Goal: Navigation & Orientation: Find specific page/section

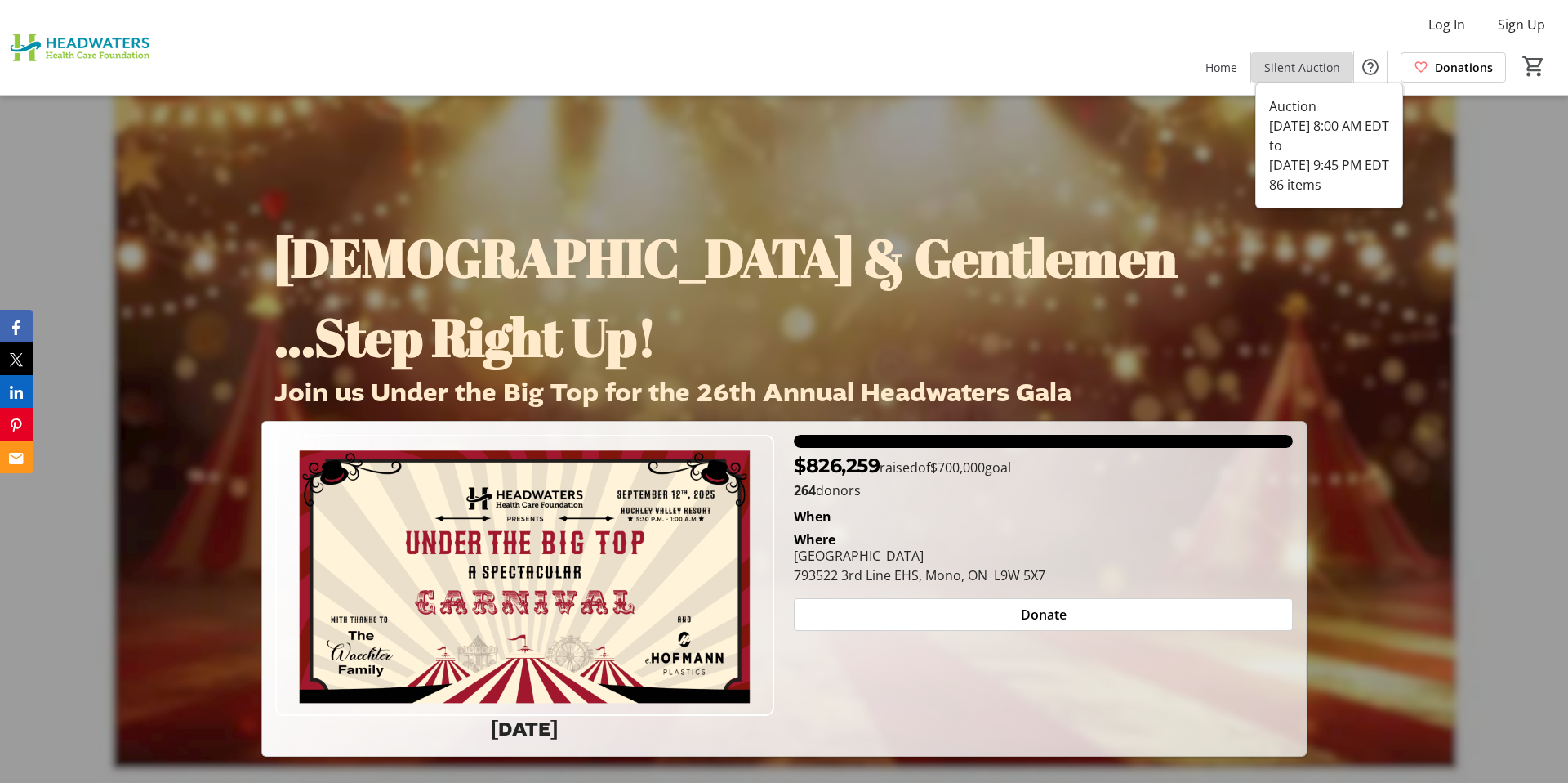
click at [1320, 59] on span "Silent Auction" at bounding box center [1302, 67] width 76 height 17
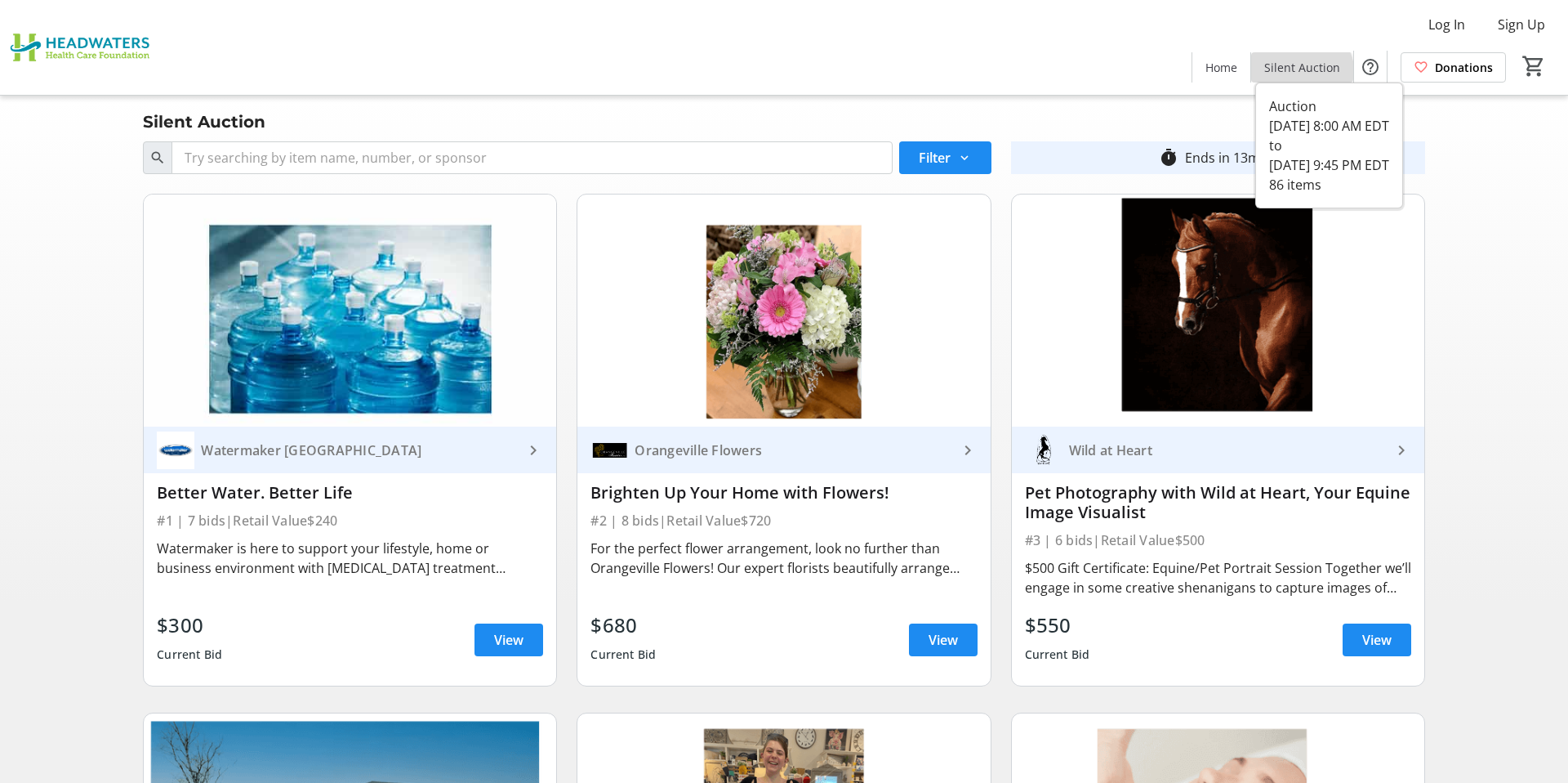
click at [1297, 75] on span at bounding box center [1302, 67] width 102 height 39
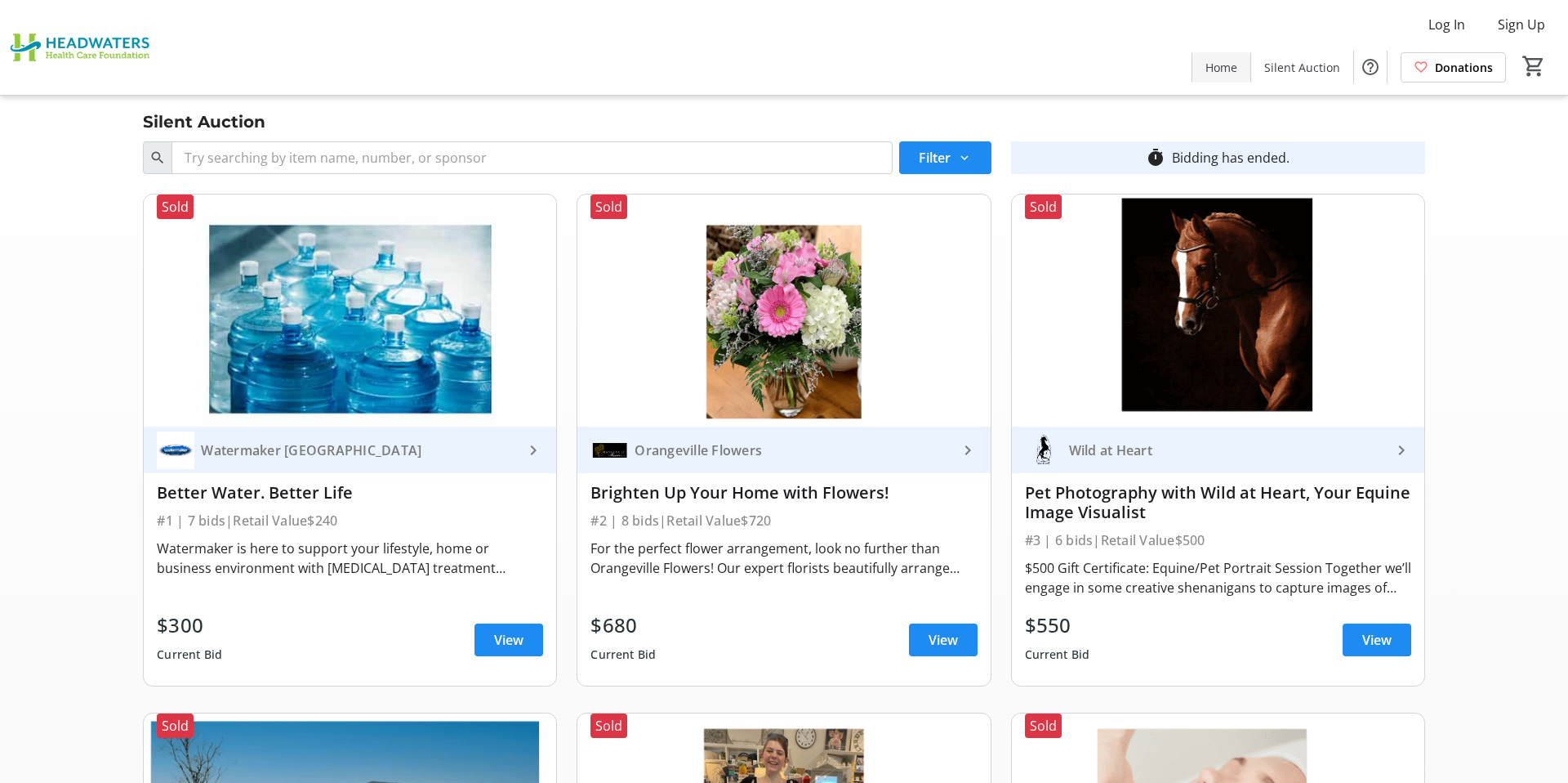
click at [1225, 74] on span "Home" at bounding box center [1221, 67] width 32 height 17
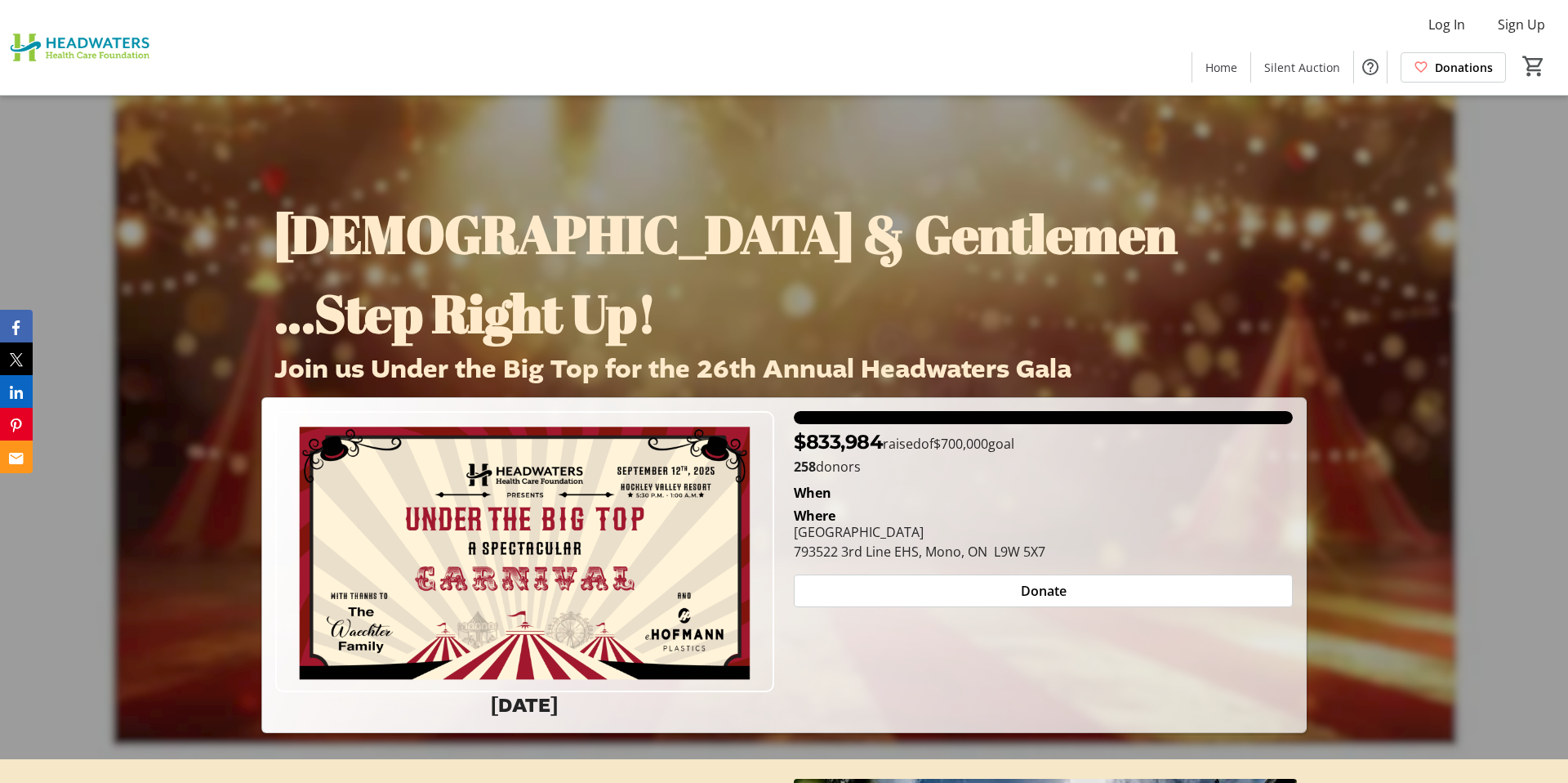
scroll to position [27, 0]
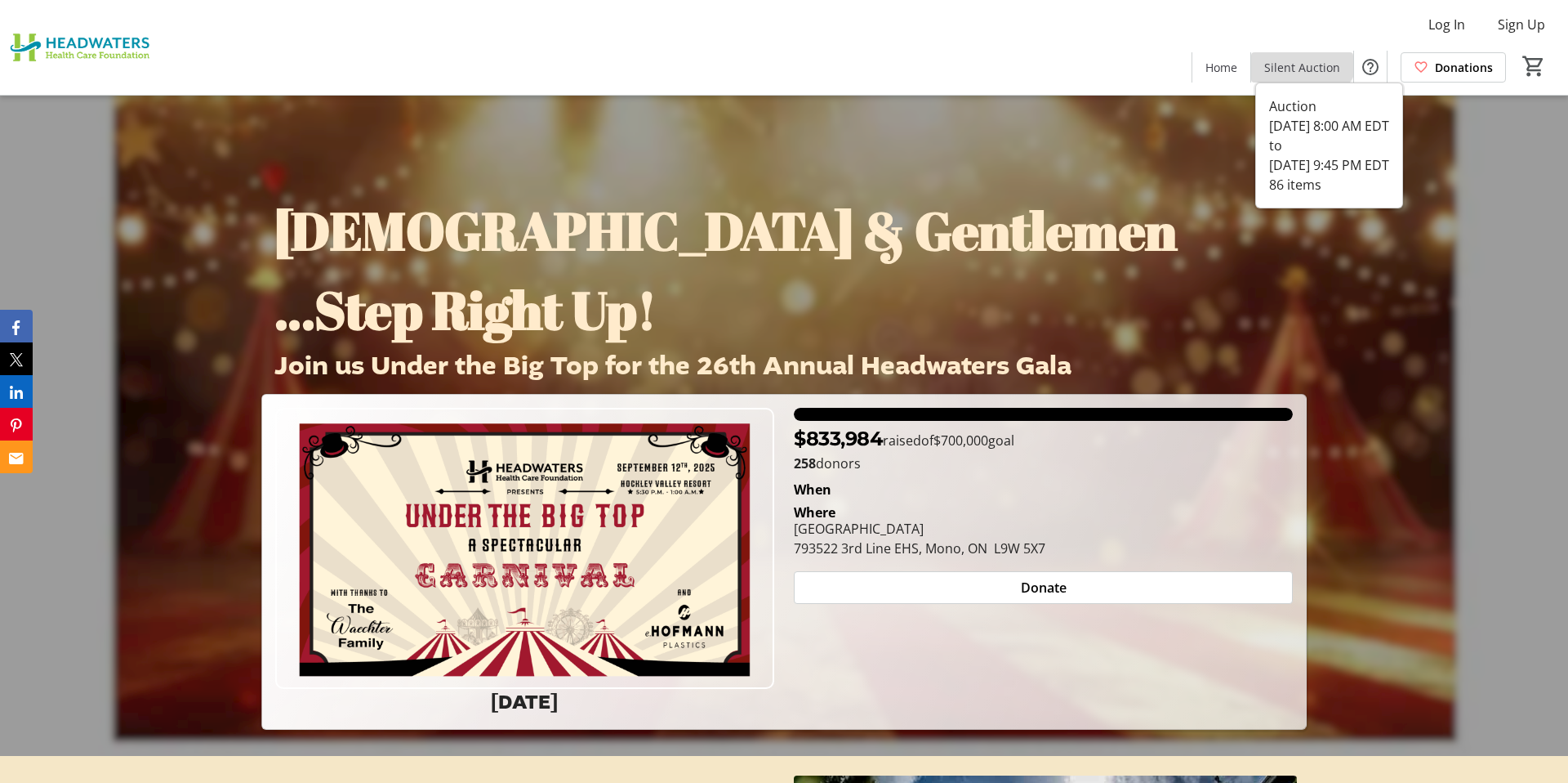
click at [1301, 49] on span at bounding box center [1302, 67] width 102 height 39
